Goal: Answer question/provide support: Share knowledge or assist other users

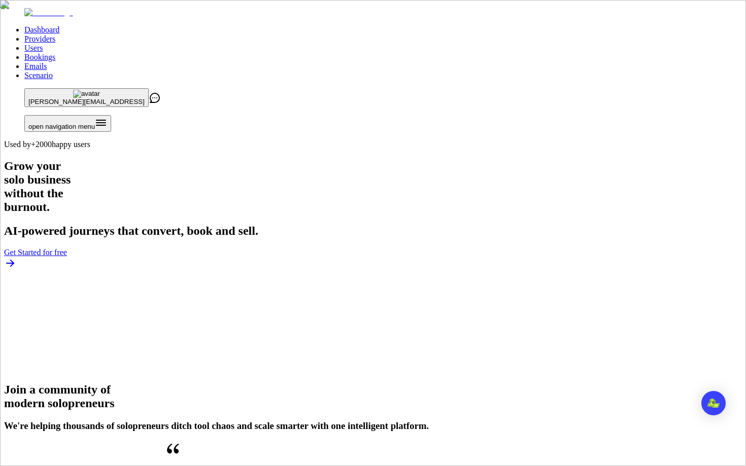
click at [43, 44] on link "Users" at bounding box center [33, 48] width 18 height 9
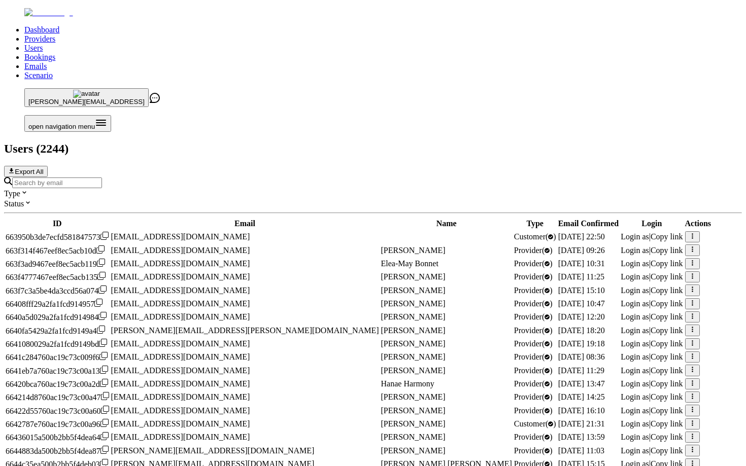
click at [102, 178] on input "Search by email" at bounding box center [57, 183] width 90 height 11
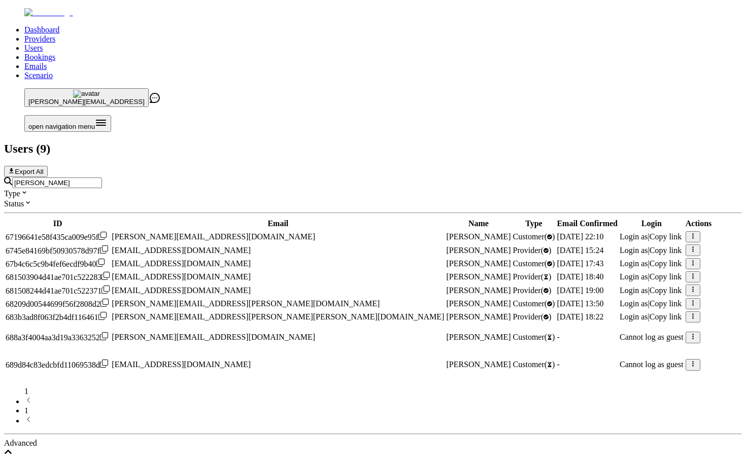
type input "jennifer"
click at [620, 321] on span "Login as" at bounding box center [634, 317] width 28 height 9
